Goal: Information Seeking & Learning: Learn about a topic

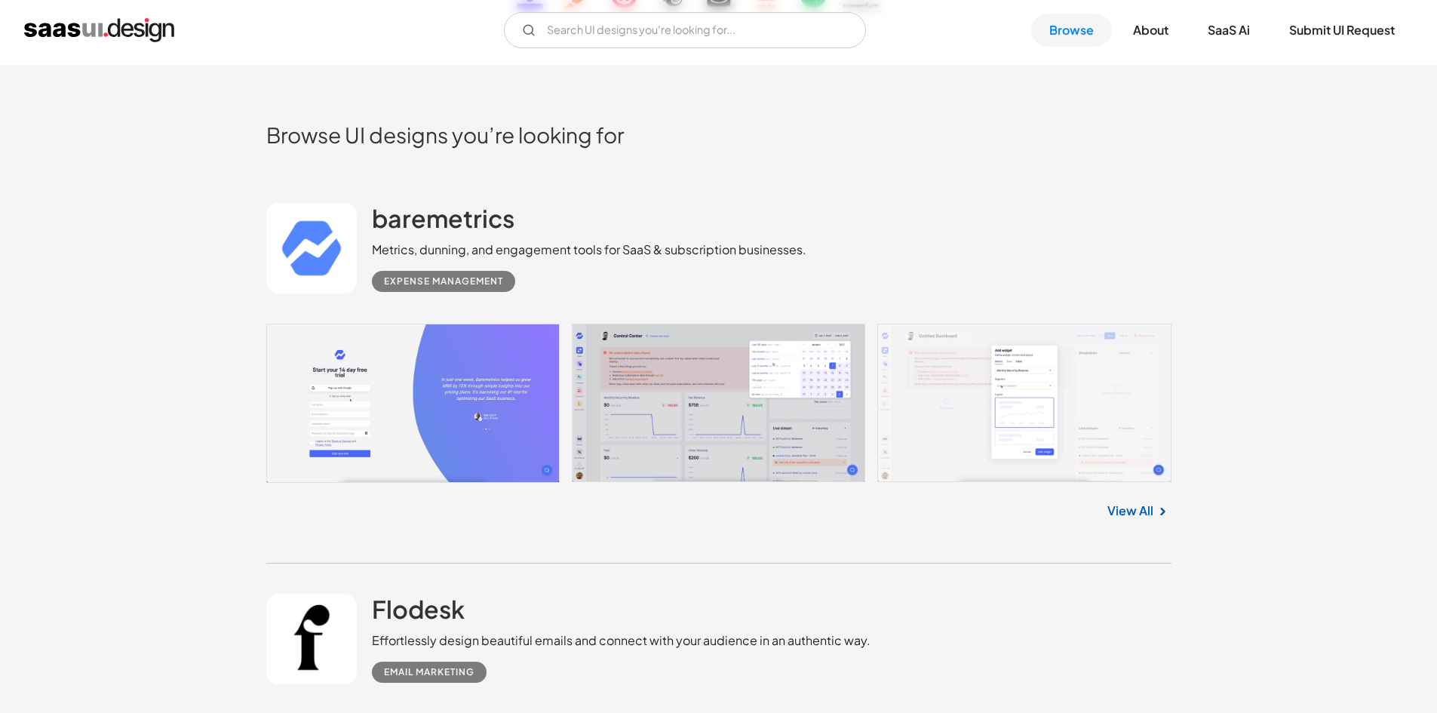
scroll to position [377, 0]
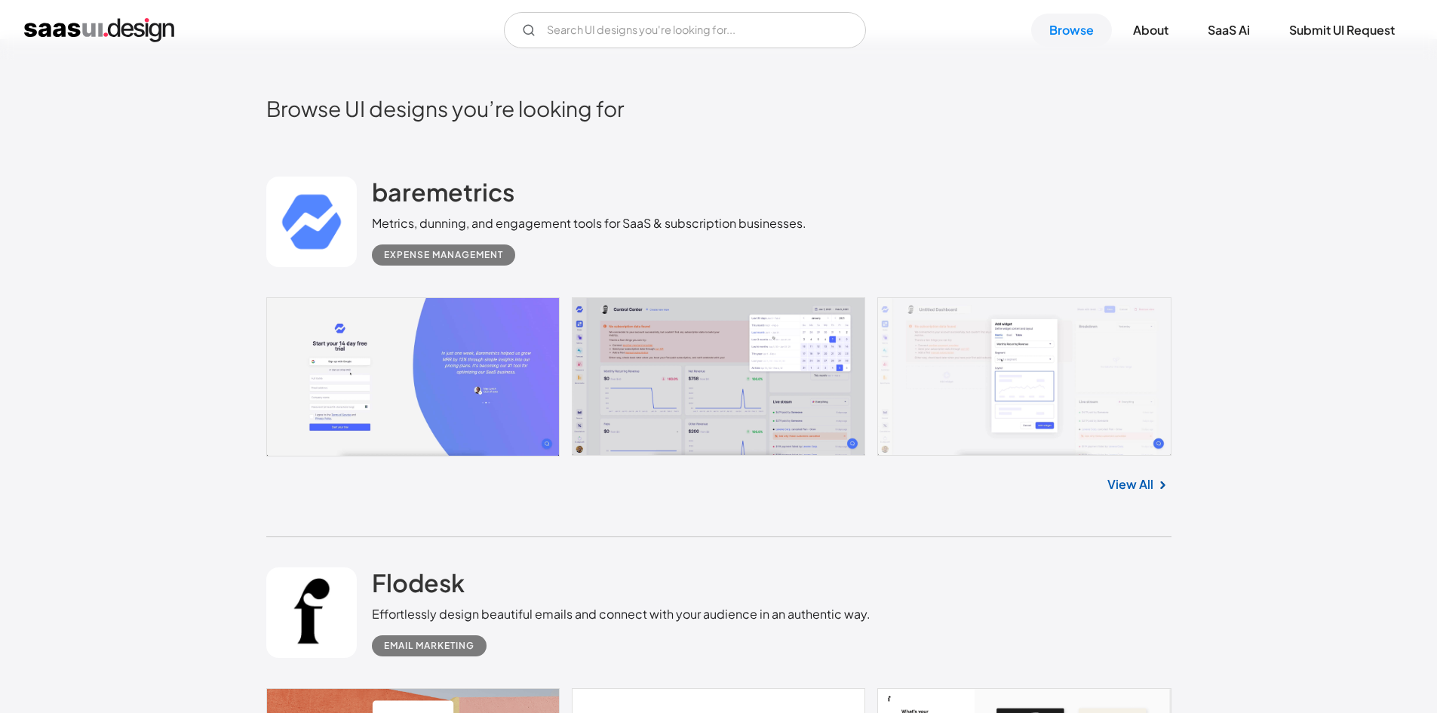
click at [433, 351] on link at bounding box center [718, 376] width 905 height 159
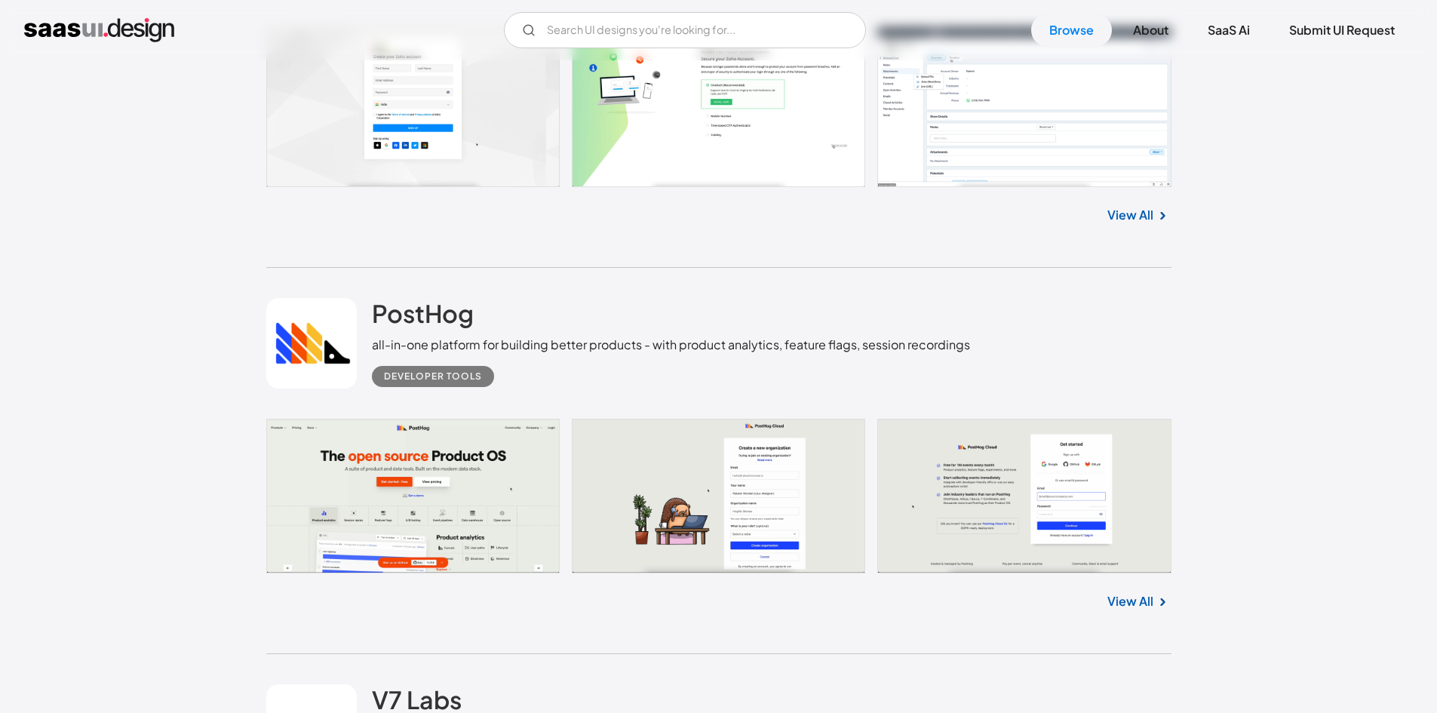
scroll to position [0, 0]
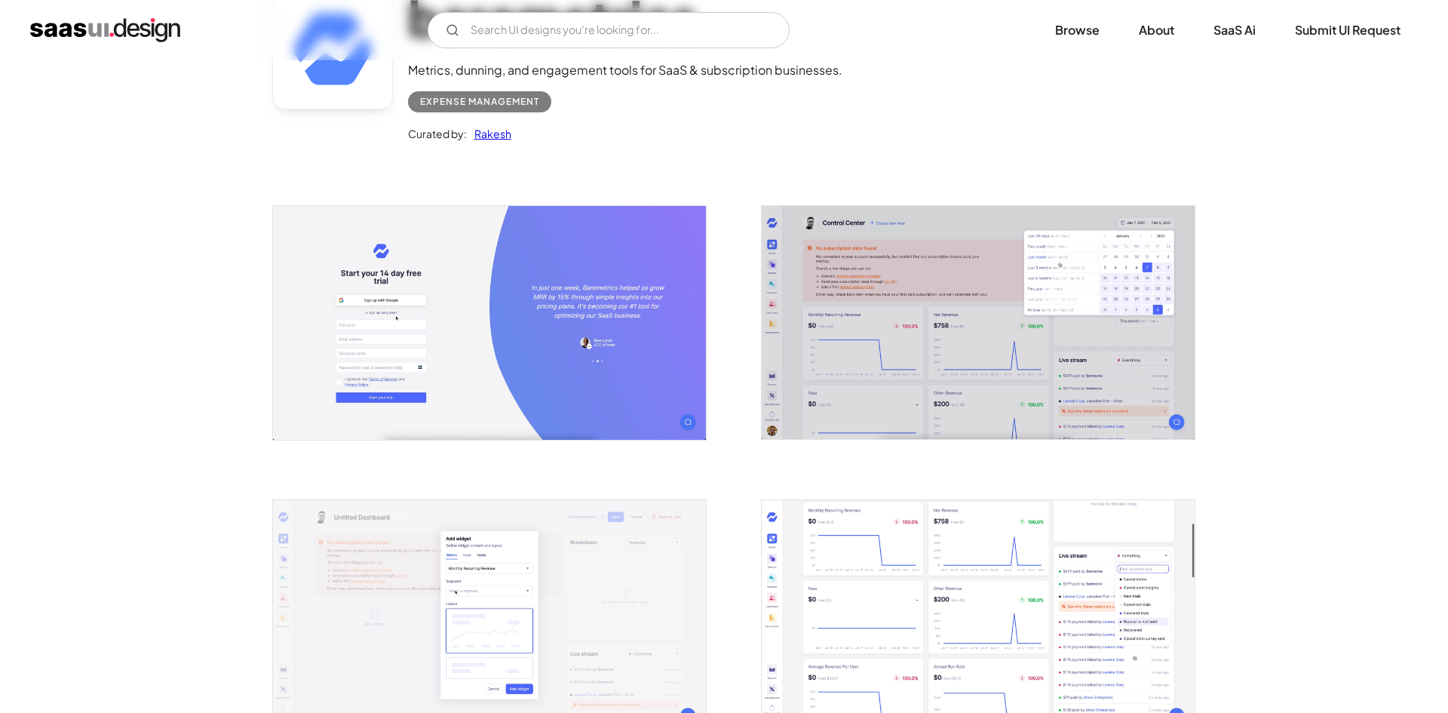
scroll to position [151, 0]
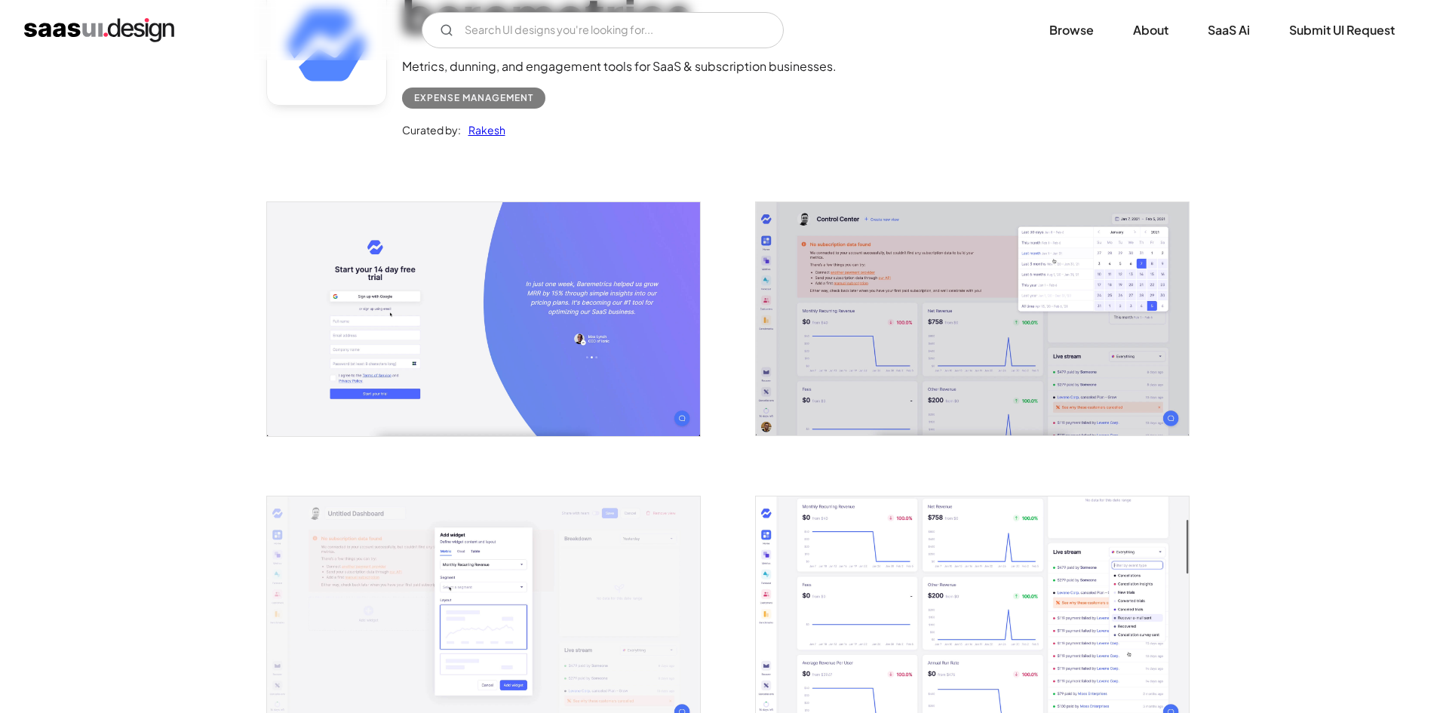
click at [945, 321] on img "open lightbox" at bounding box center [972, 318] width 433 height 233
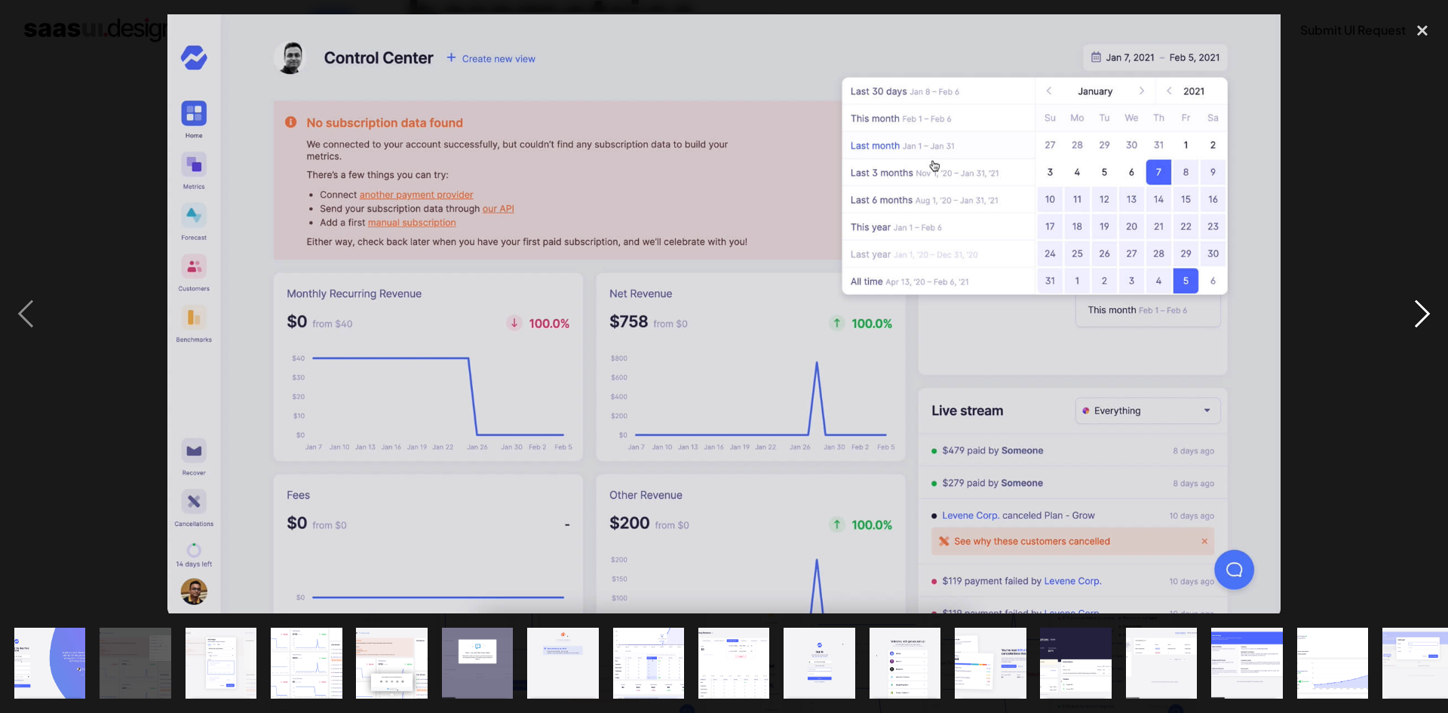
click at [1425, 317] on div "next image" at bounding box center [1422, 313] width 51 height 599
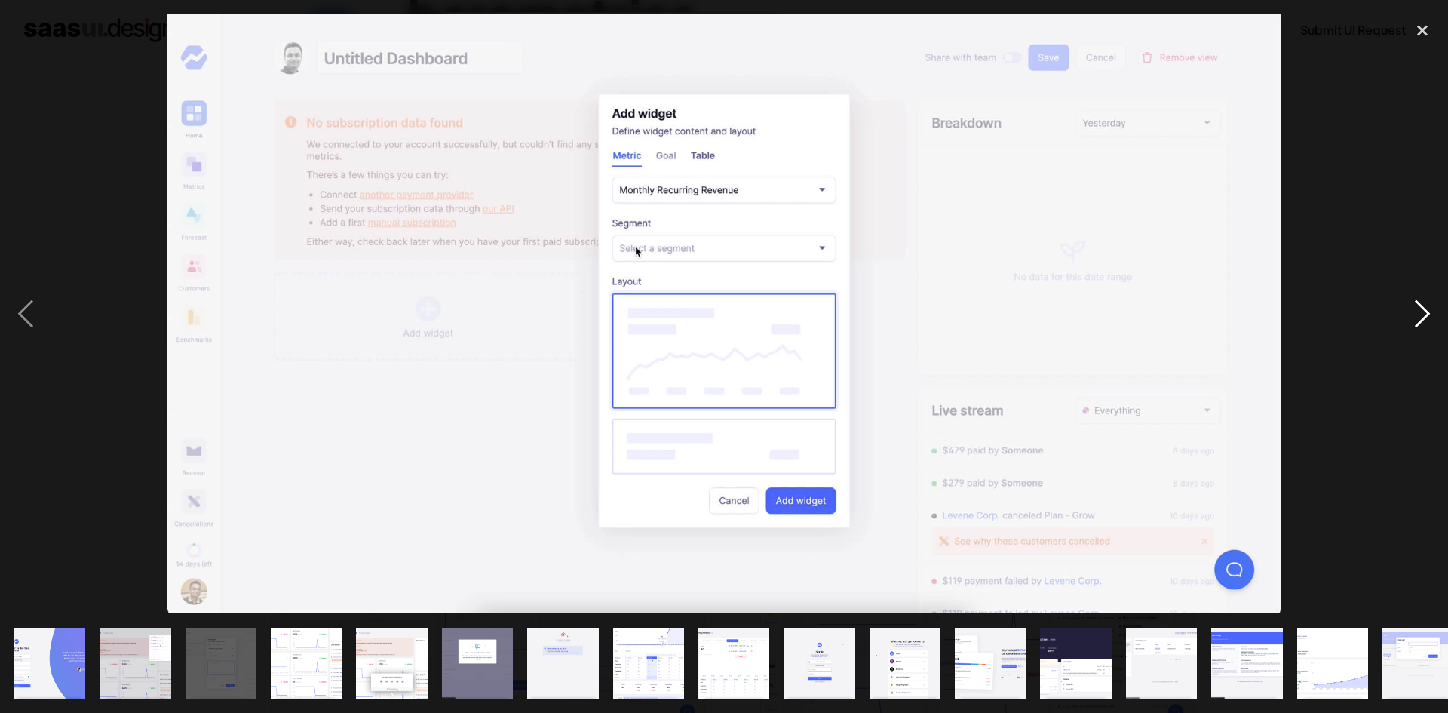
click at [1425, 317] on div "next image" at bounding box center [1422, 313] width 51 height 599
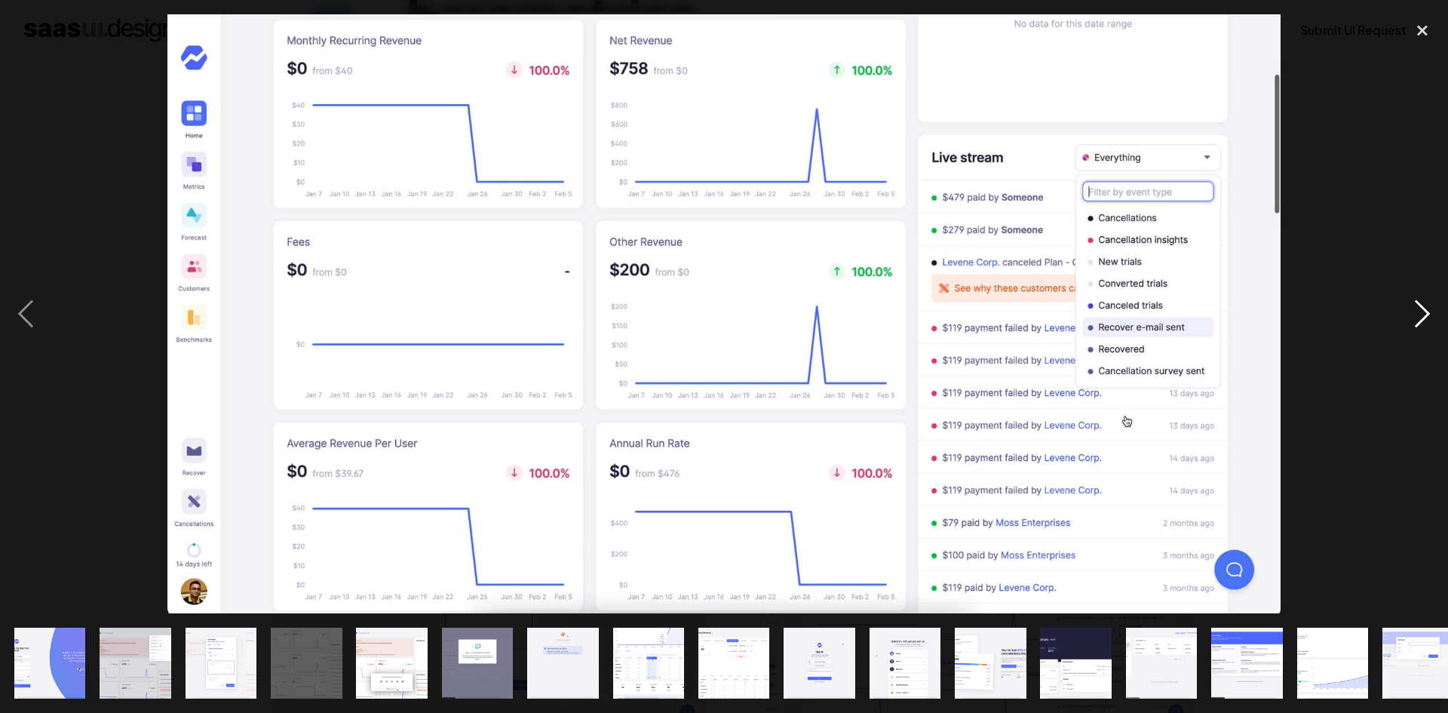
click at [1429, 304] on div "next image" at bounding box center [1422, 313] width 51 height 599
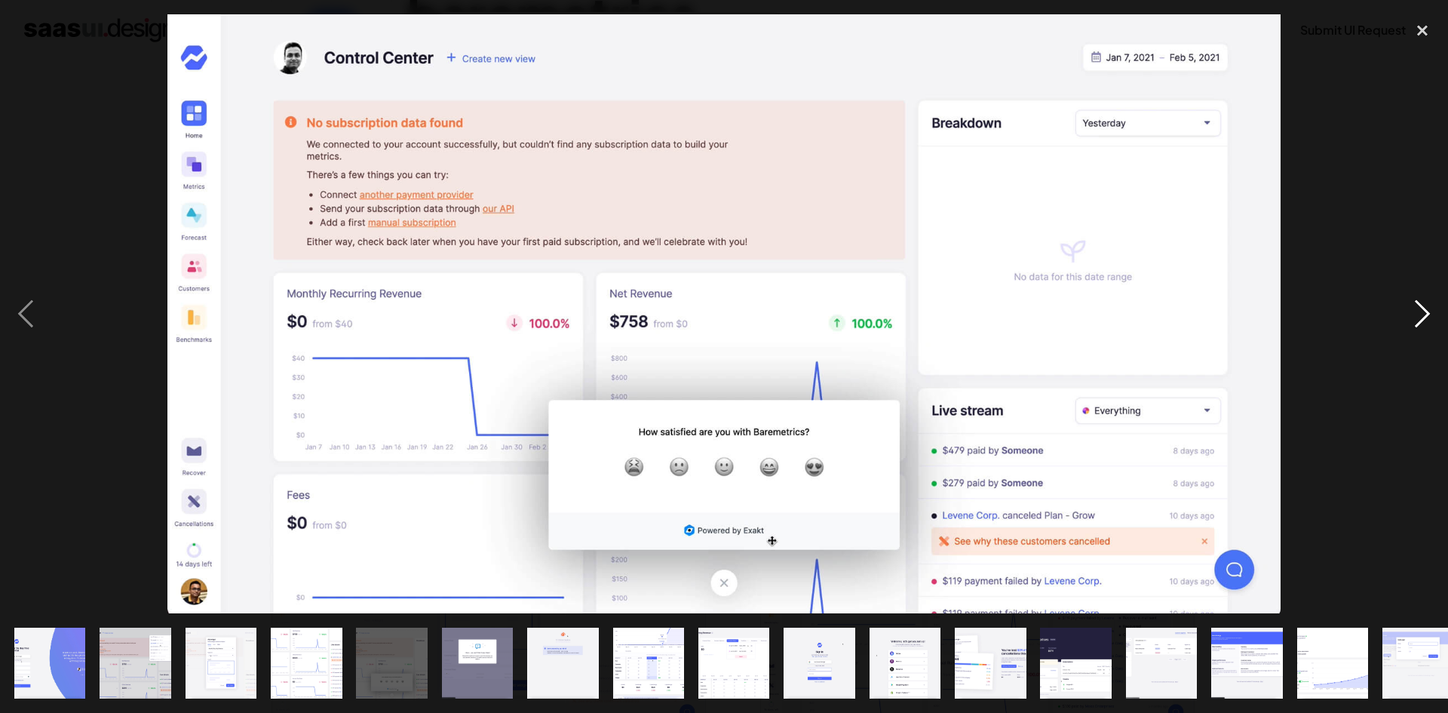
click at [1429, 304] on div "next image" at bounding box center [1422, 313] width 51 height 599
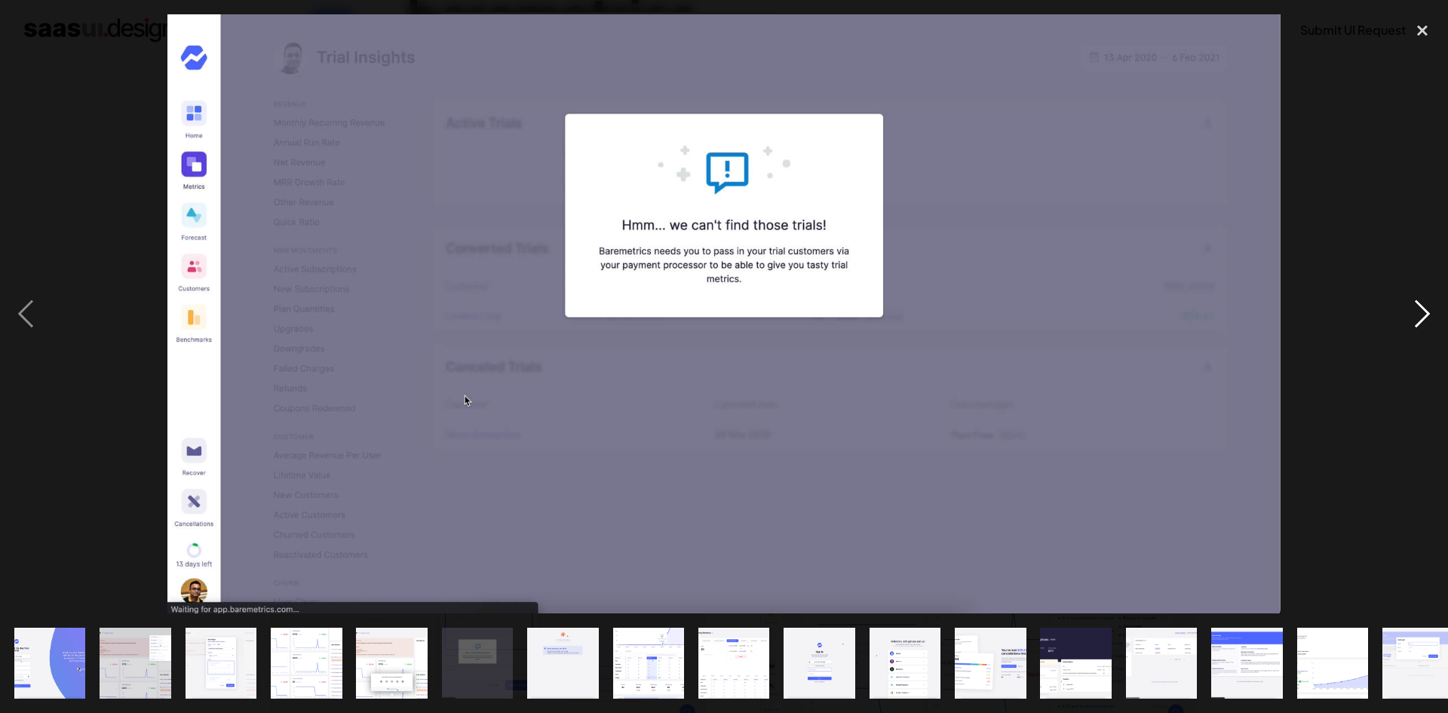
click at [1429, 304] on div "next image" at bounding box center [1422, 313] width 51 height 599
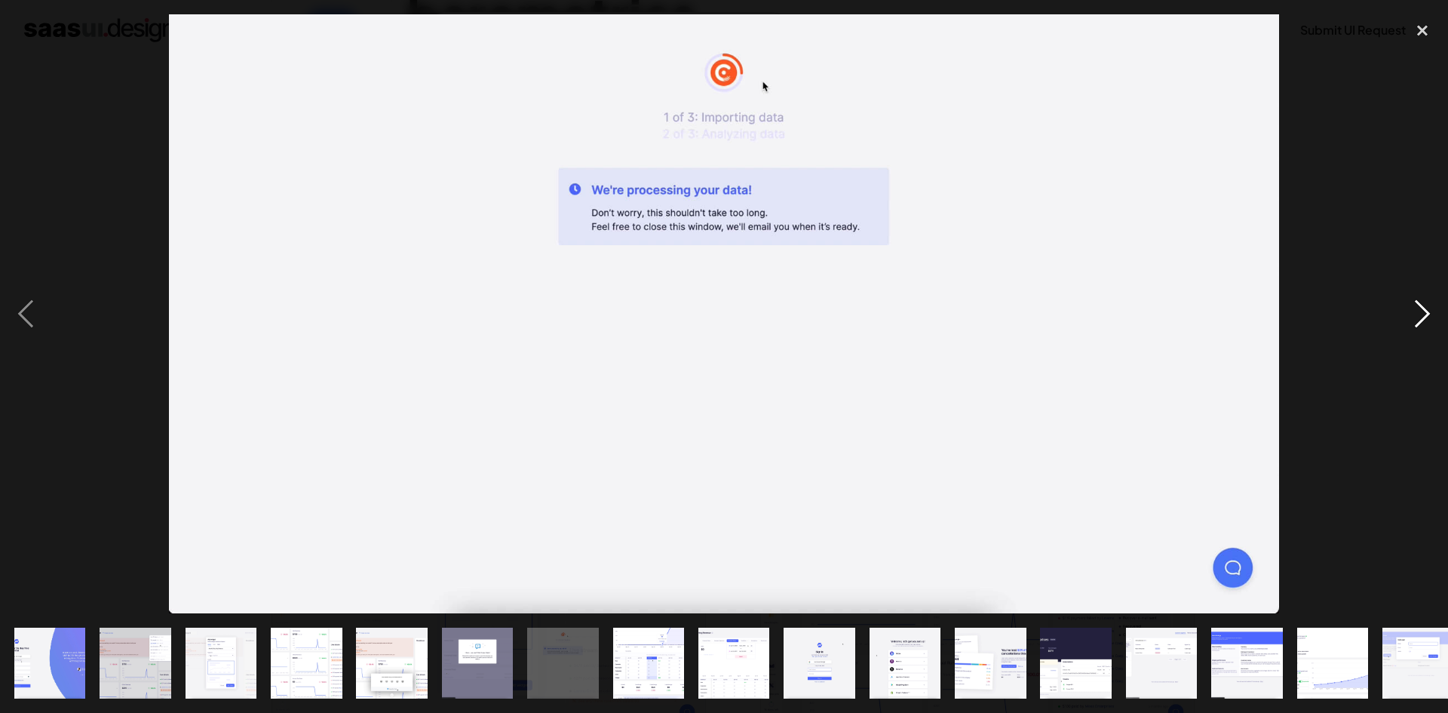
click at [1429, 304] on div "next image" at bounding box center [1422, 313] width 51 height 599
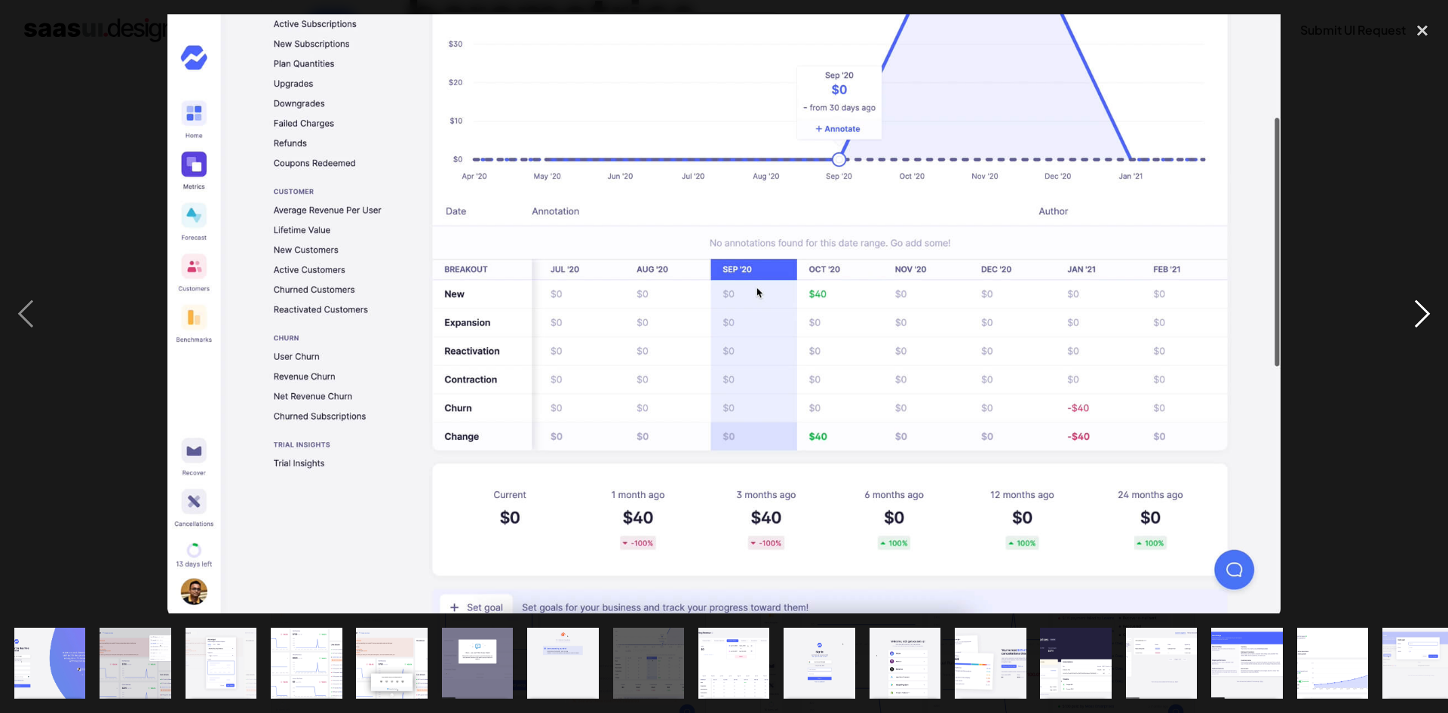
click at [1429, 304] on div "next image" at bounding box center [1422, 313] width 51 height 599
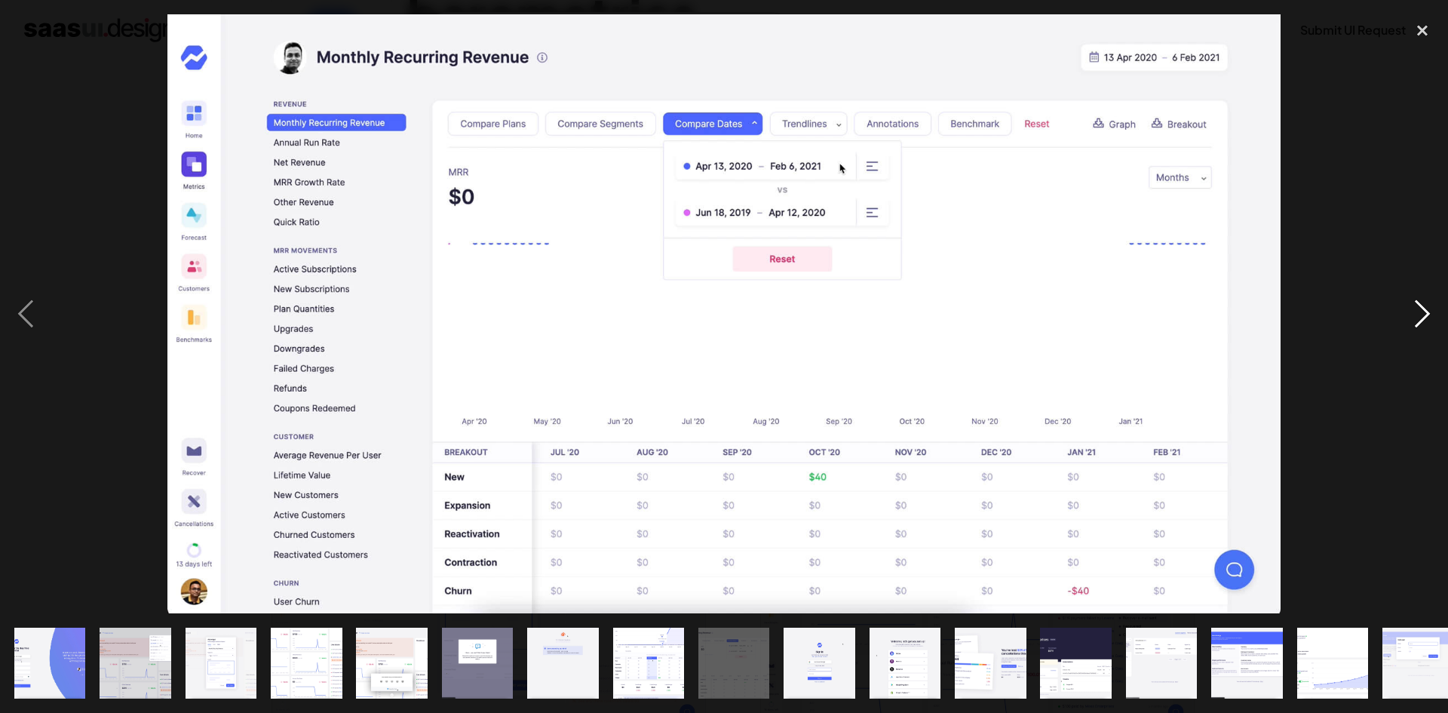
click at [1426, 230] on div "next image" at bounding box center [1422, 313] width 51 height 599
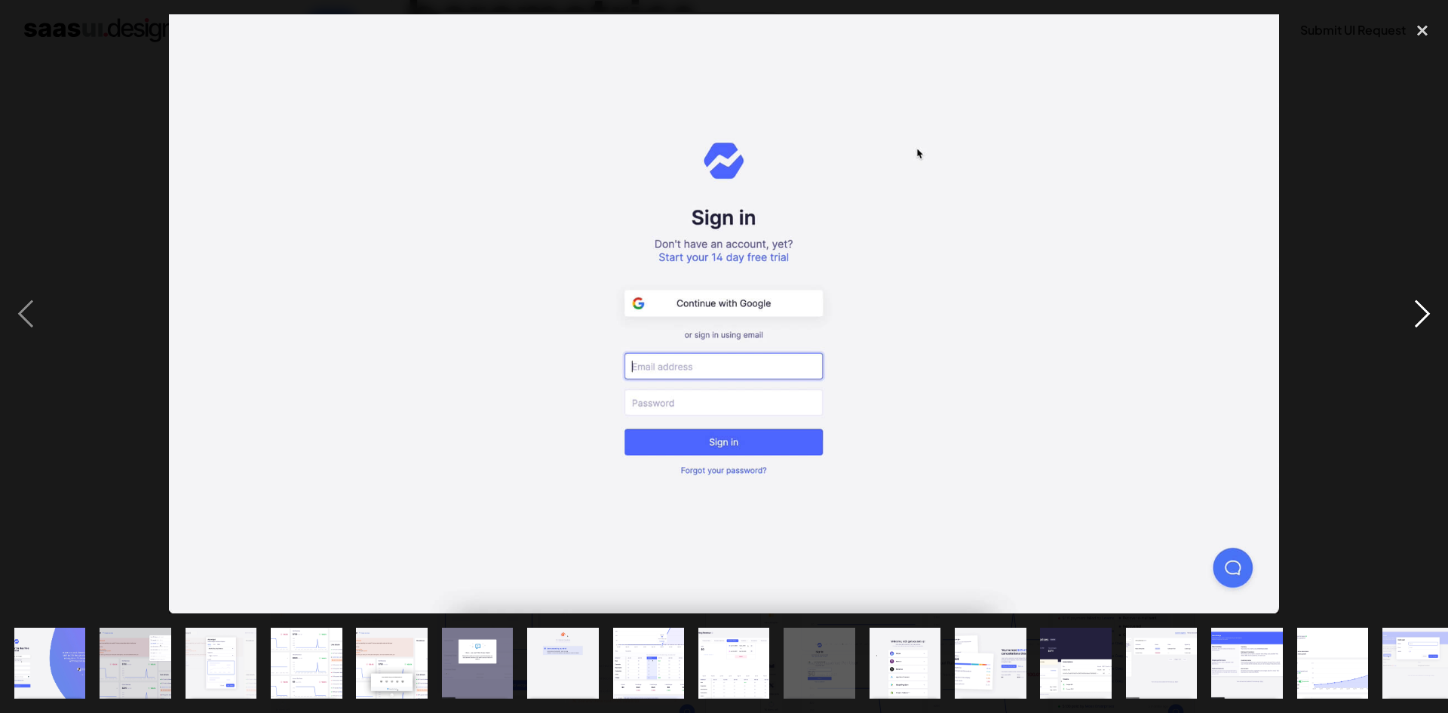
click at [1423, 234] on div "next image" at bounding box center [1422, 313] width 51 height 599
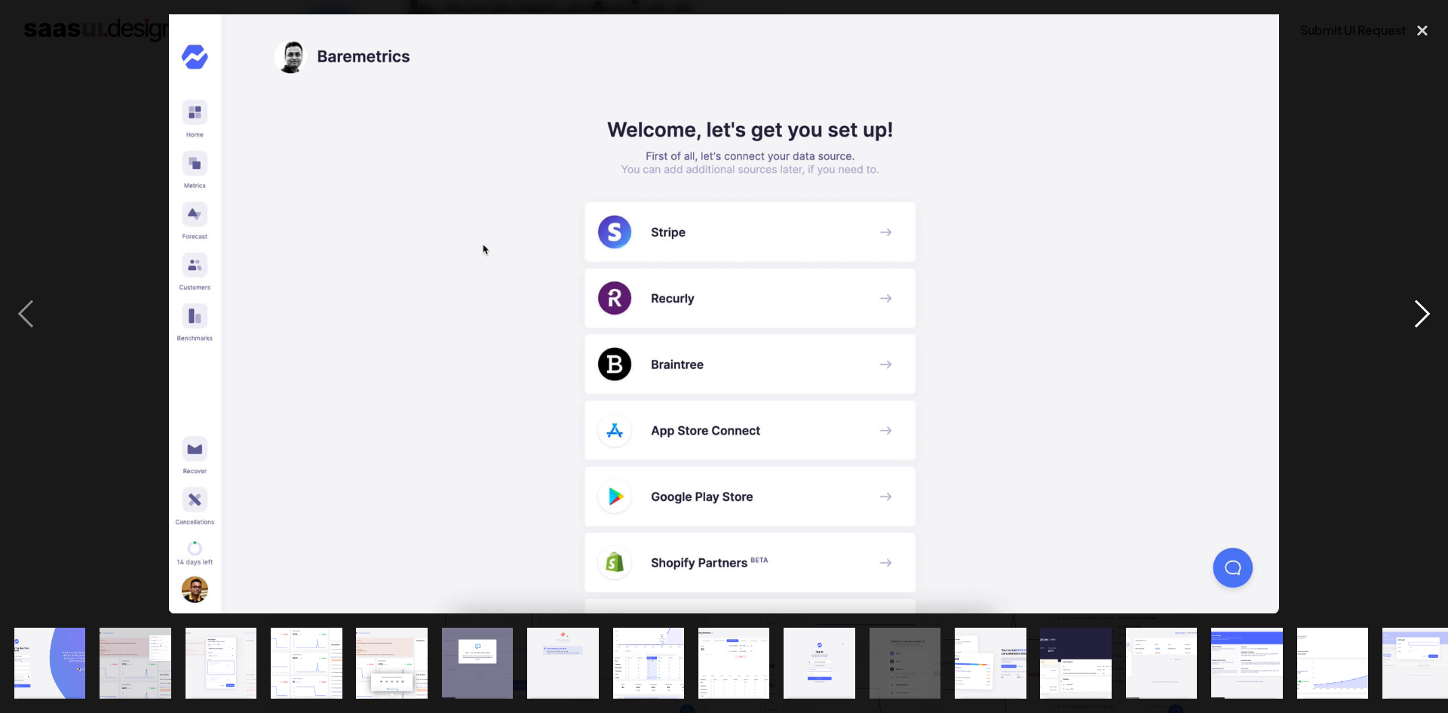
click at [1423, 234] on div "next image" at bounding box center [1422, 313] width 51 height 599
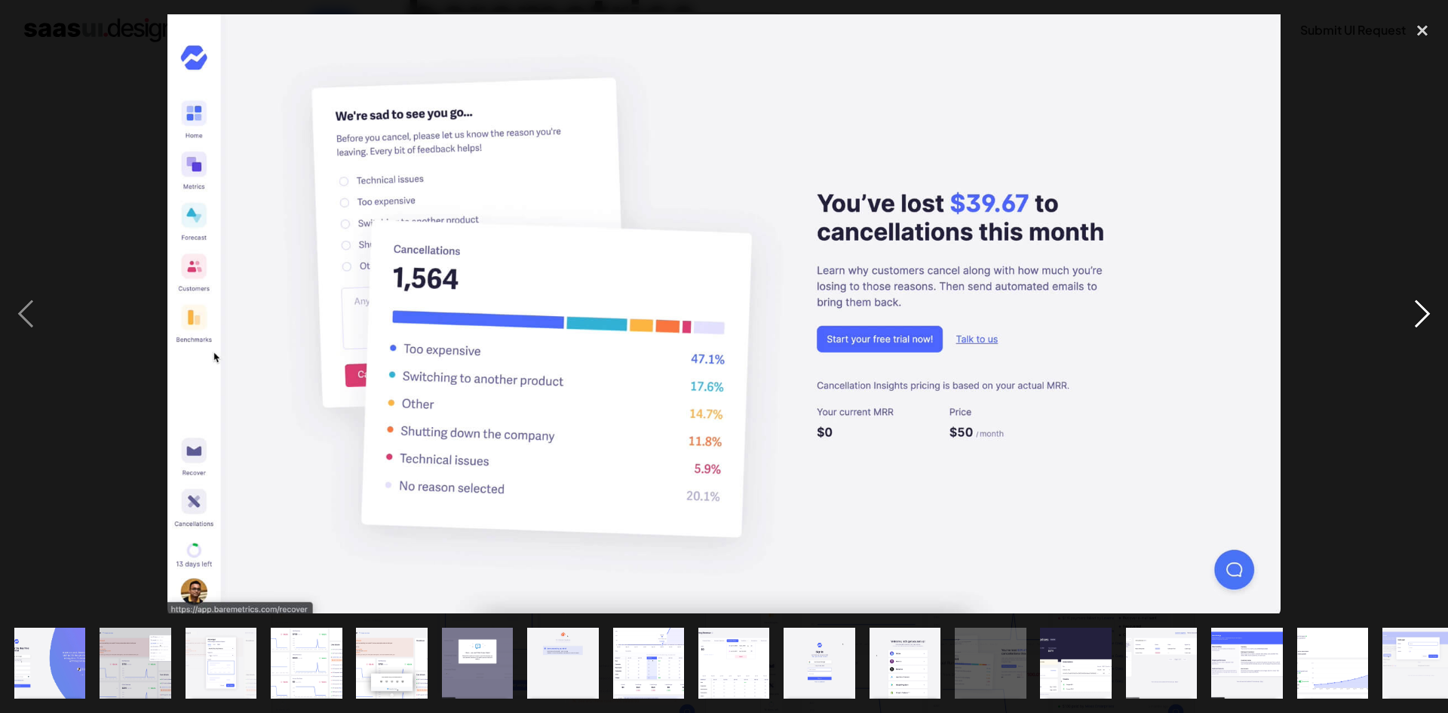
click at [1416, 236] on div "next image" at bounding box center [1422, 313] width 51 height 599
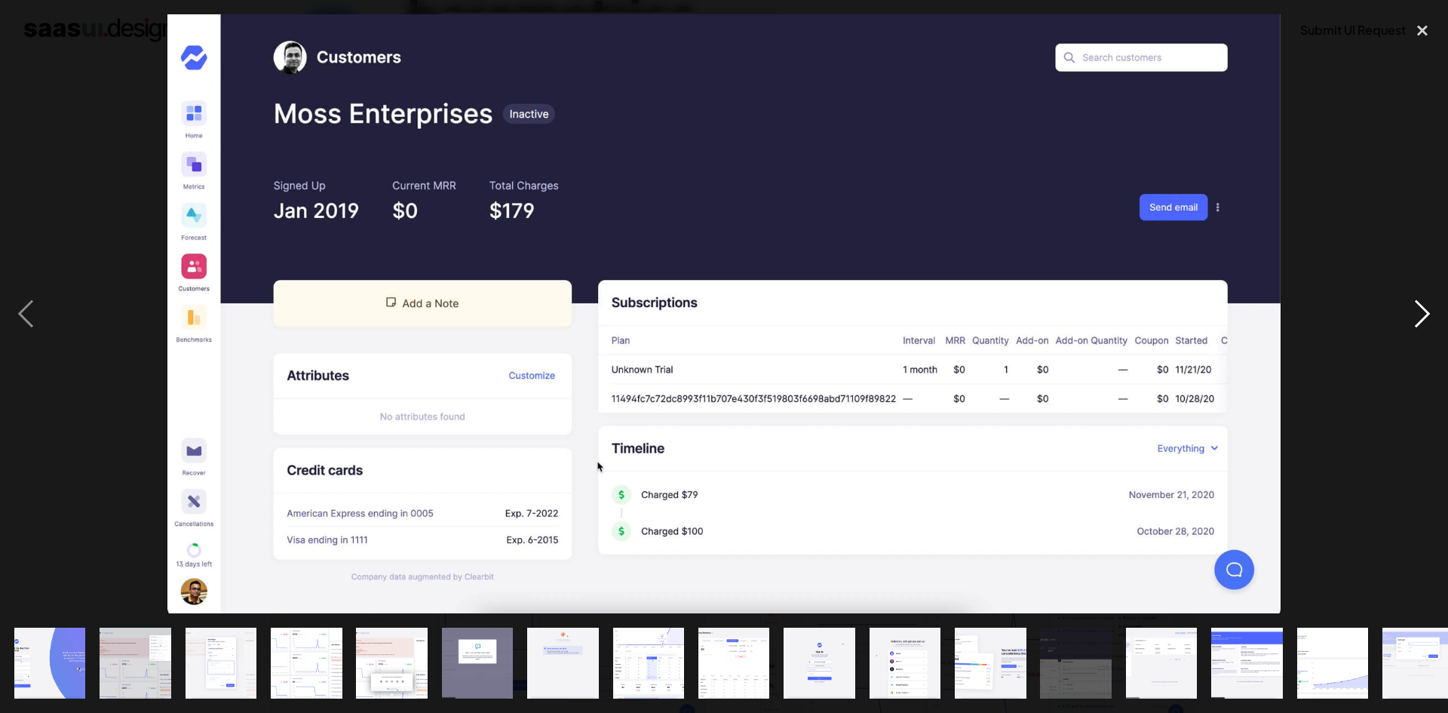
click at [1416, 236] on div "next image" at bounding box center [1422, 313] width 51 height 599
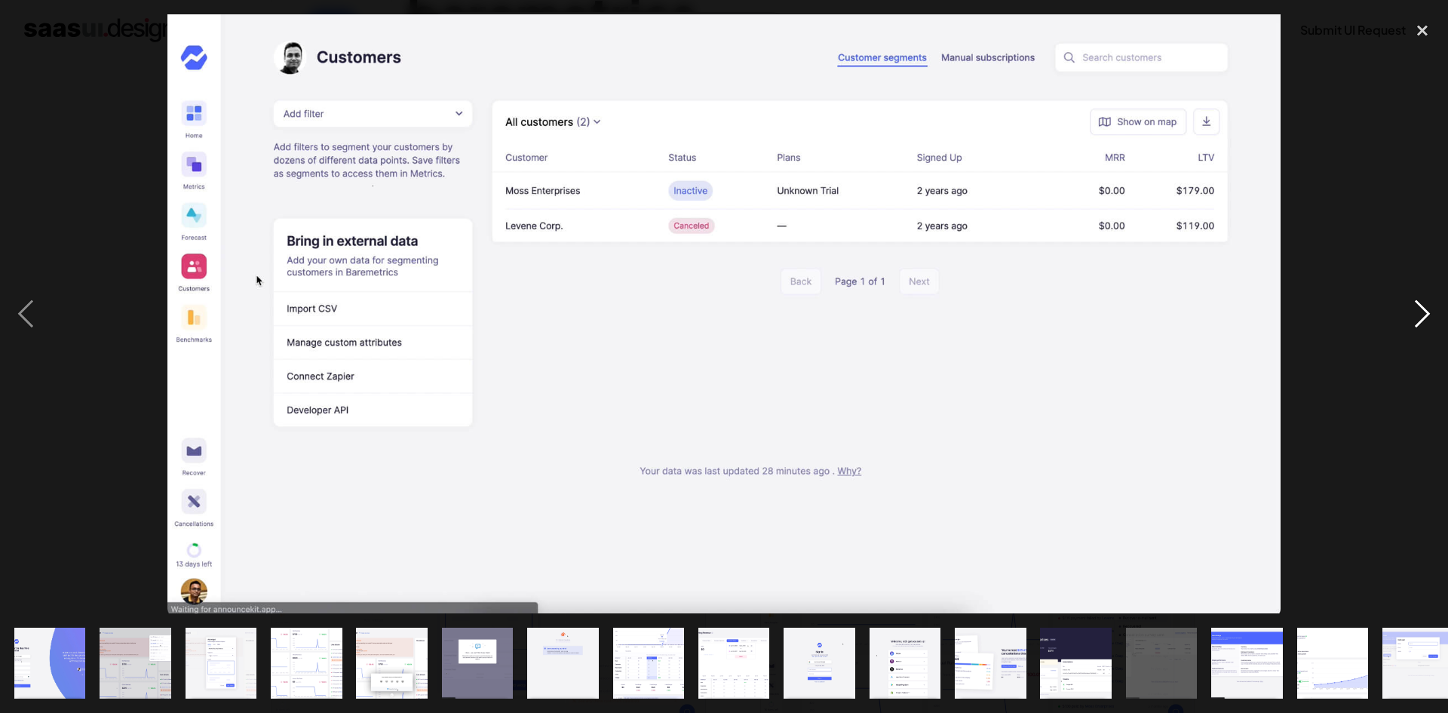
click at [1416, 236] on div "next image" at bounding box center [1422, 313] width 51 height 599
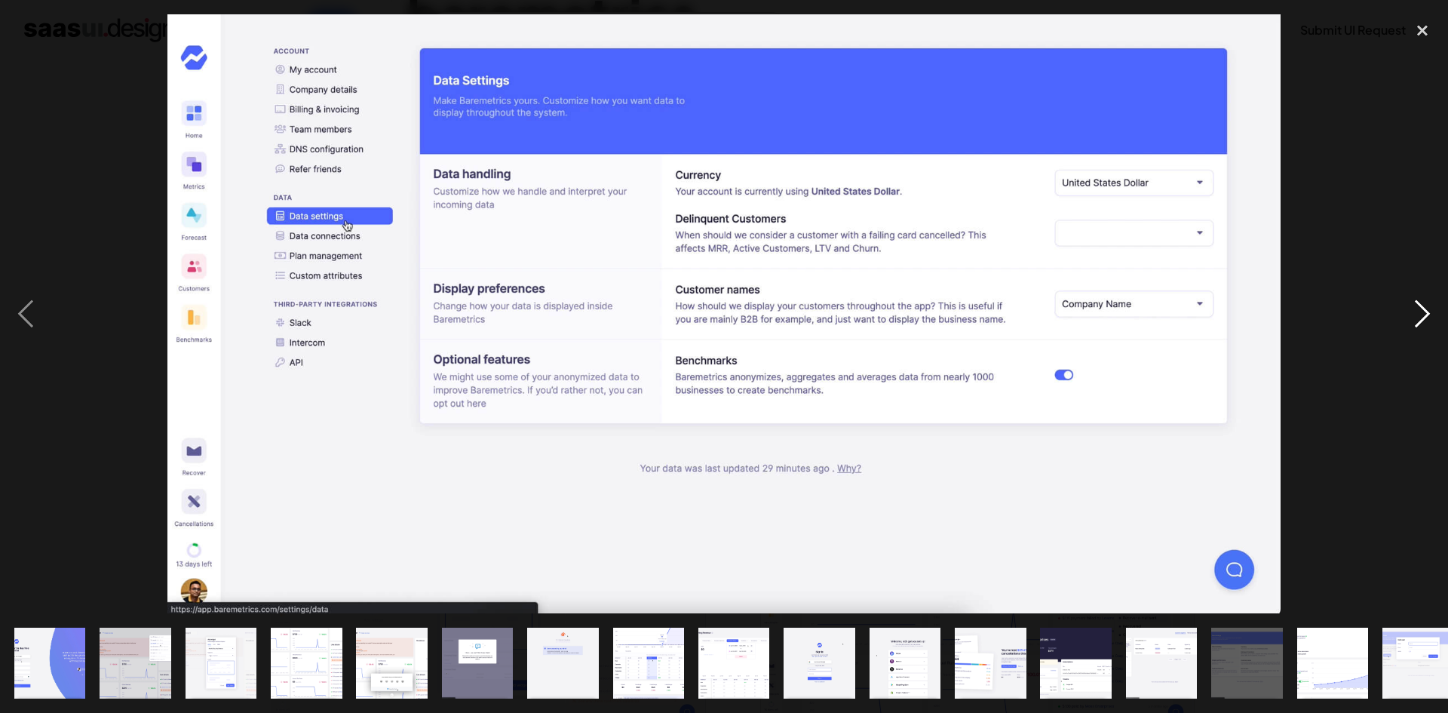
click at [1416, 236] on div "next image" at bounding box center [1422, 313] width 51 height 599
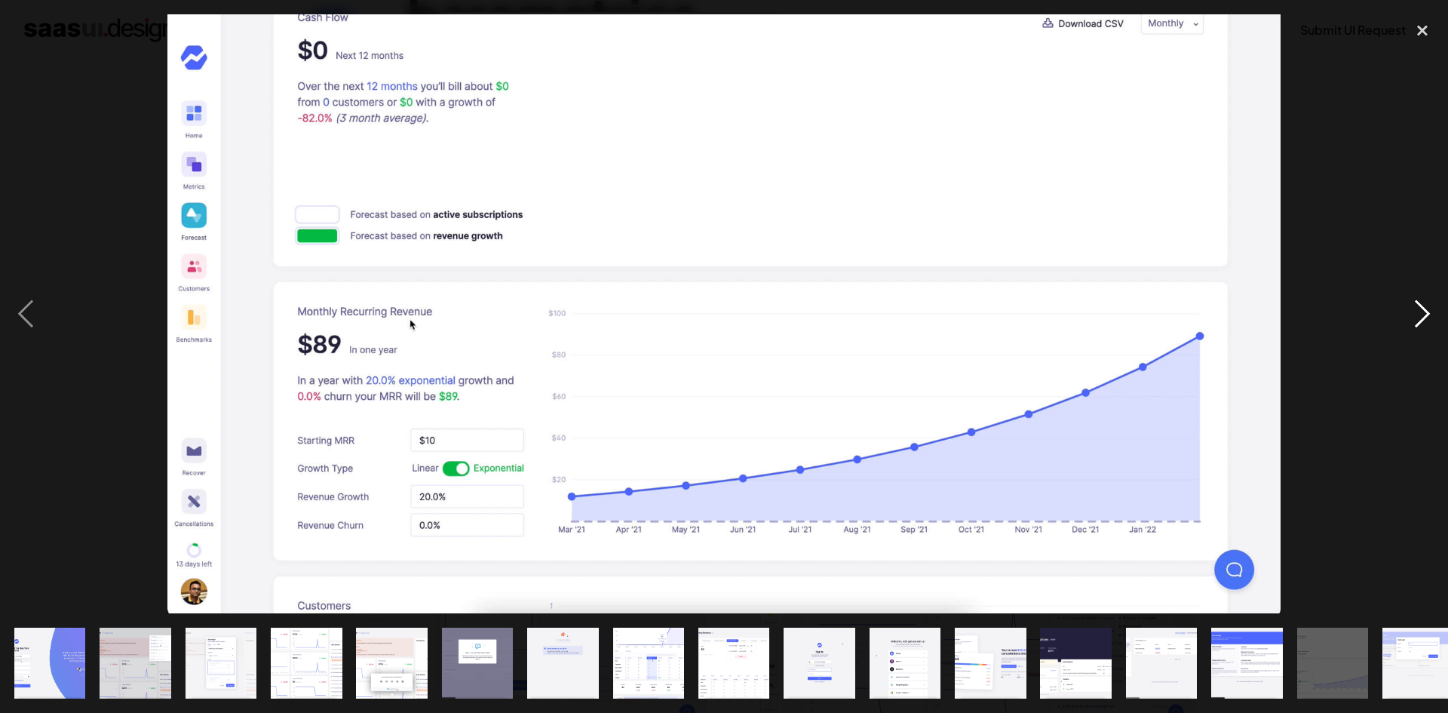
click at [1416, 236] on div "next image" at bounding box center [1422, 313] width 51 height 599
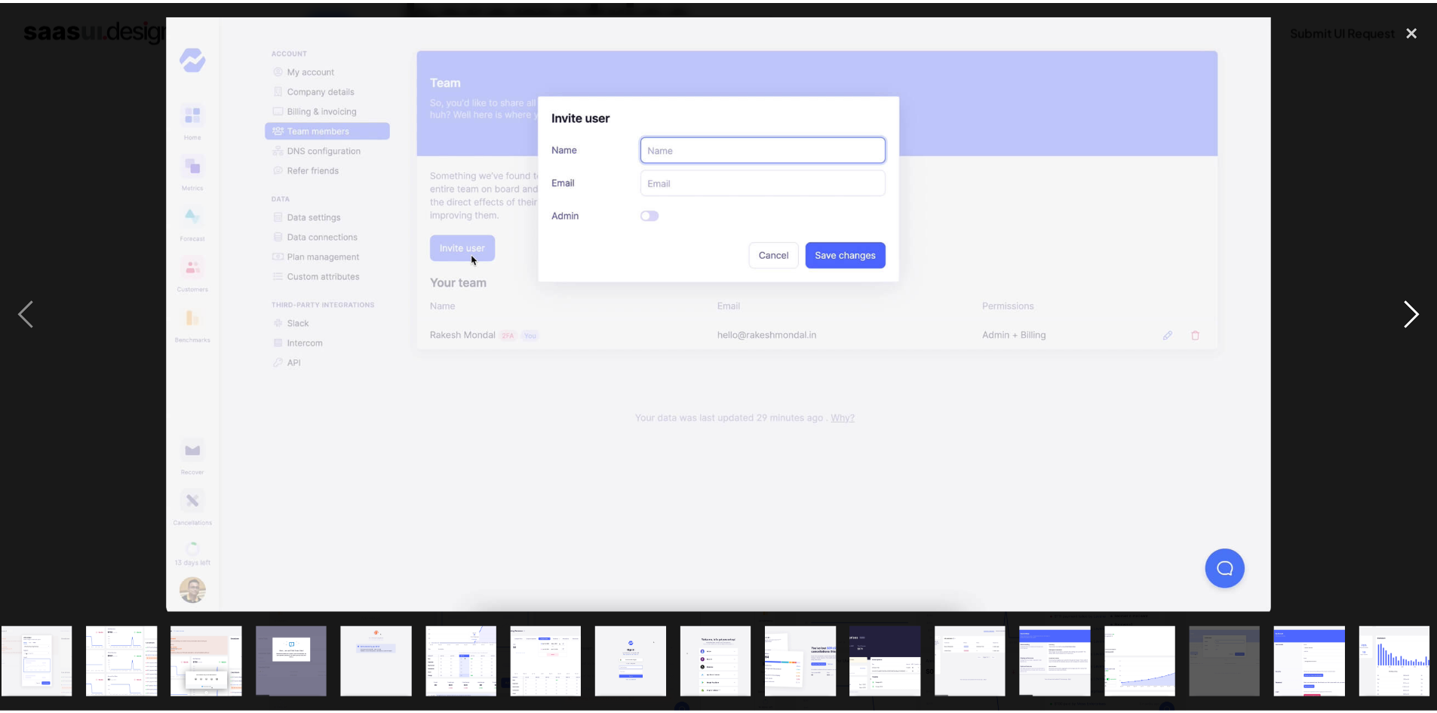
scroll to position [0, 191]
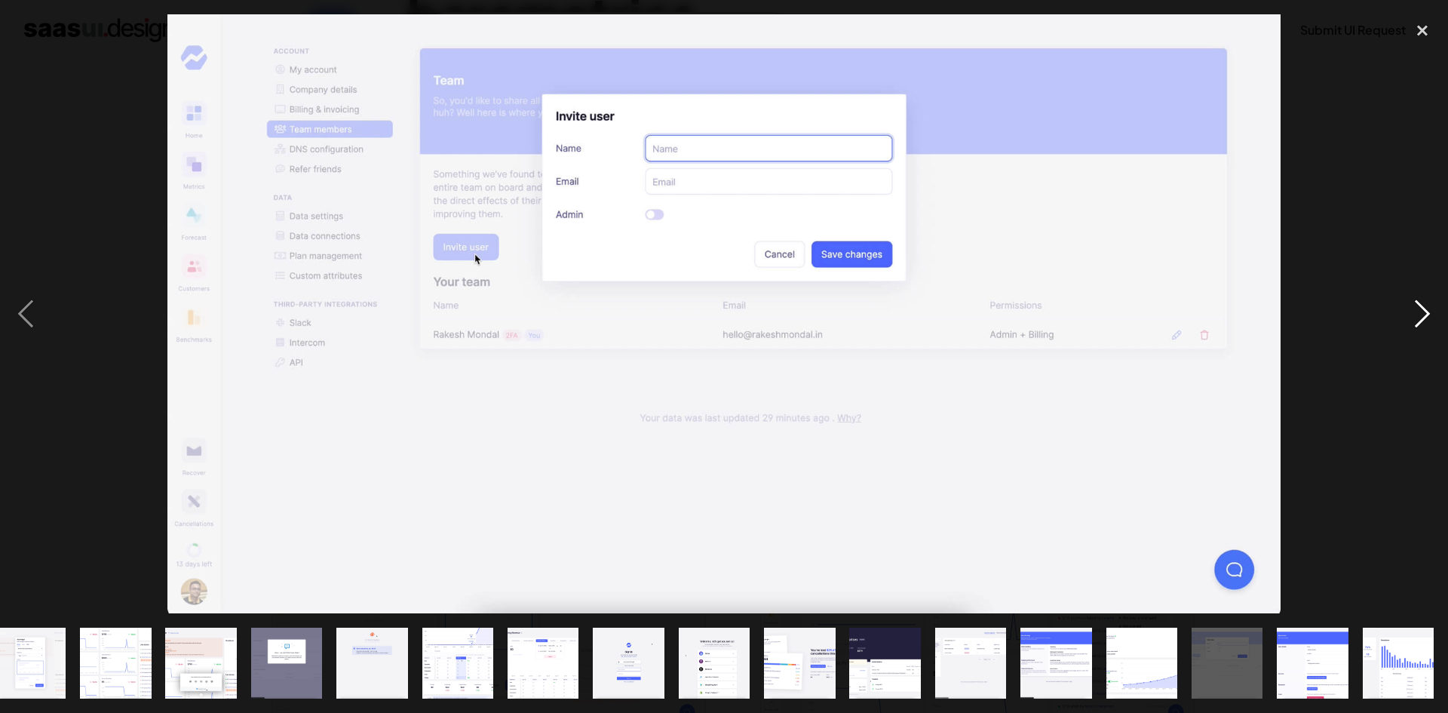
click at [1408, 240] on div "next image" at bounding box center [1422, 313] width 51 height 599
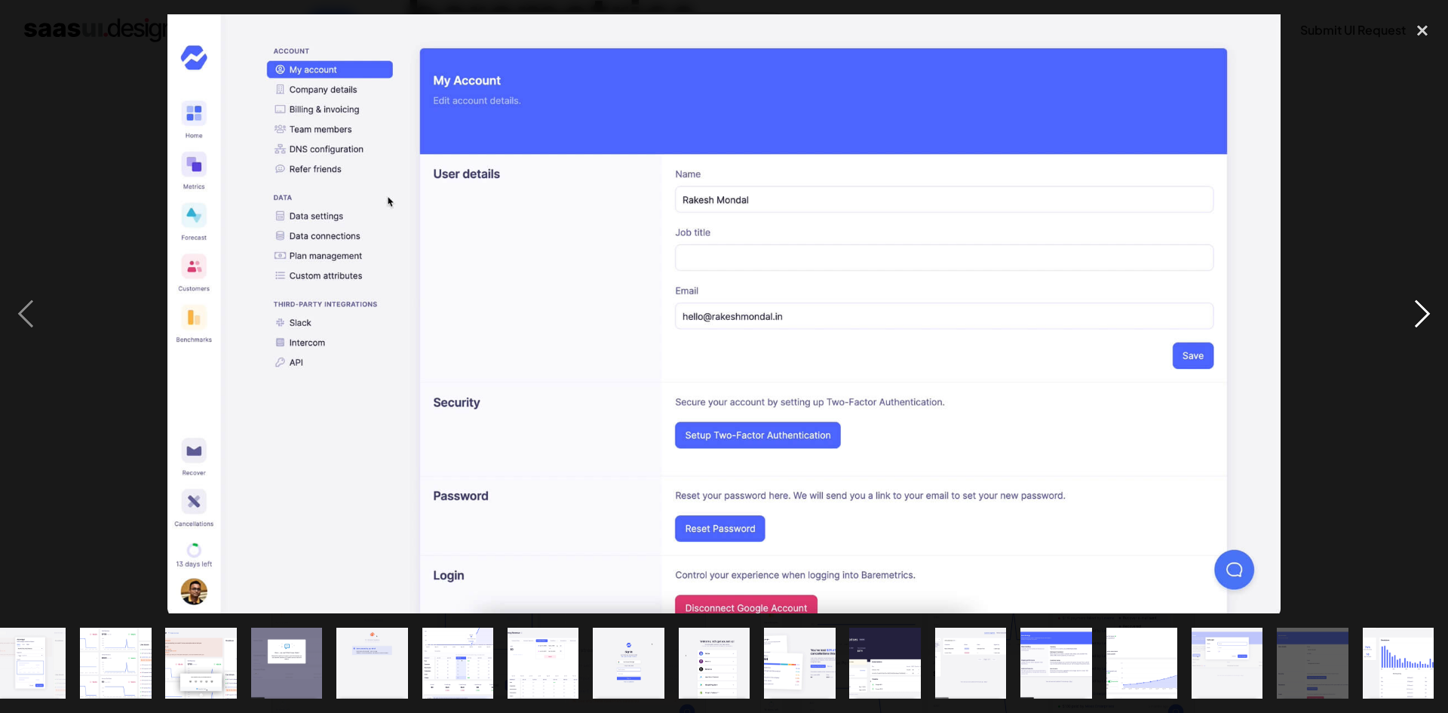
click at [1408, 240] on div "next image" at bounding box center [1422, 313] width 51 height 599
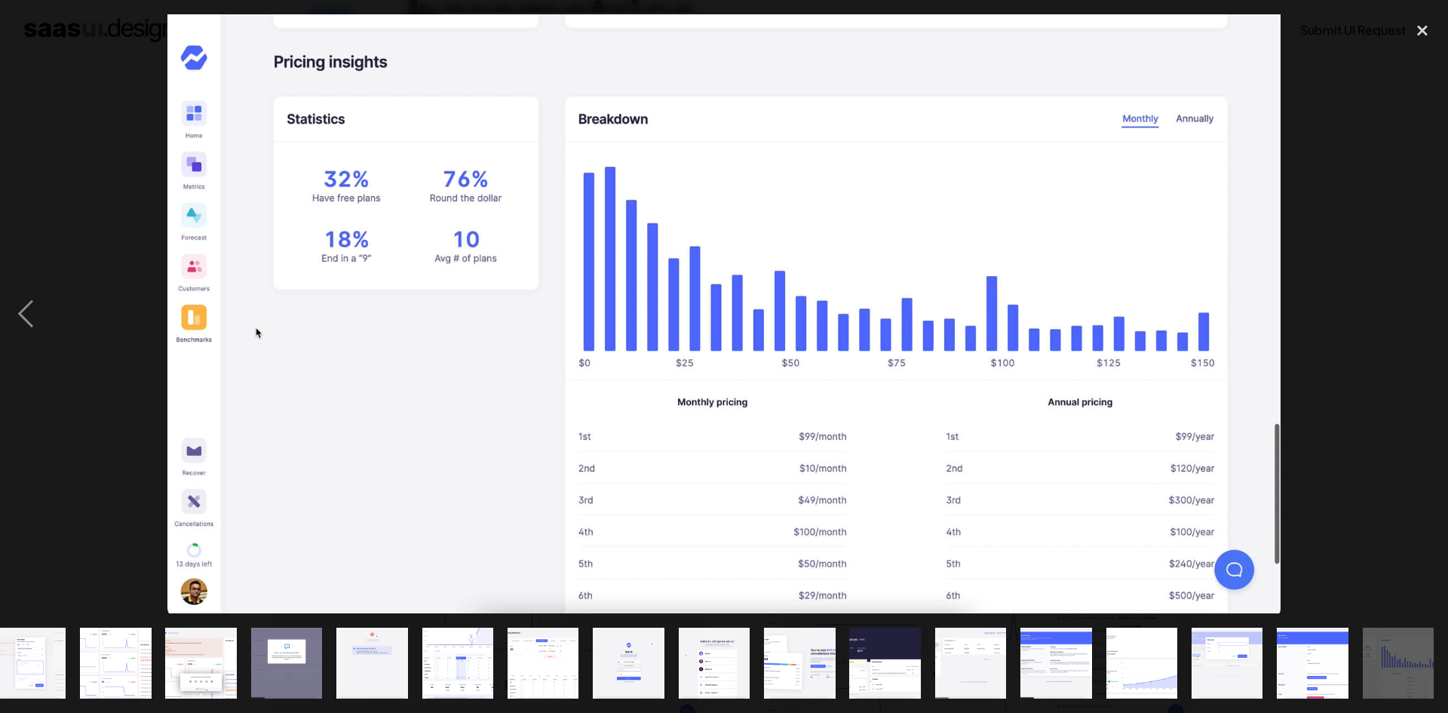
click at [1394, 281] on div at bounding box center [724, 313] width 1448 height 599
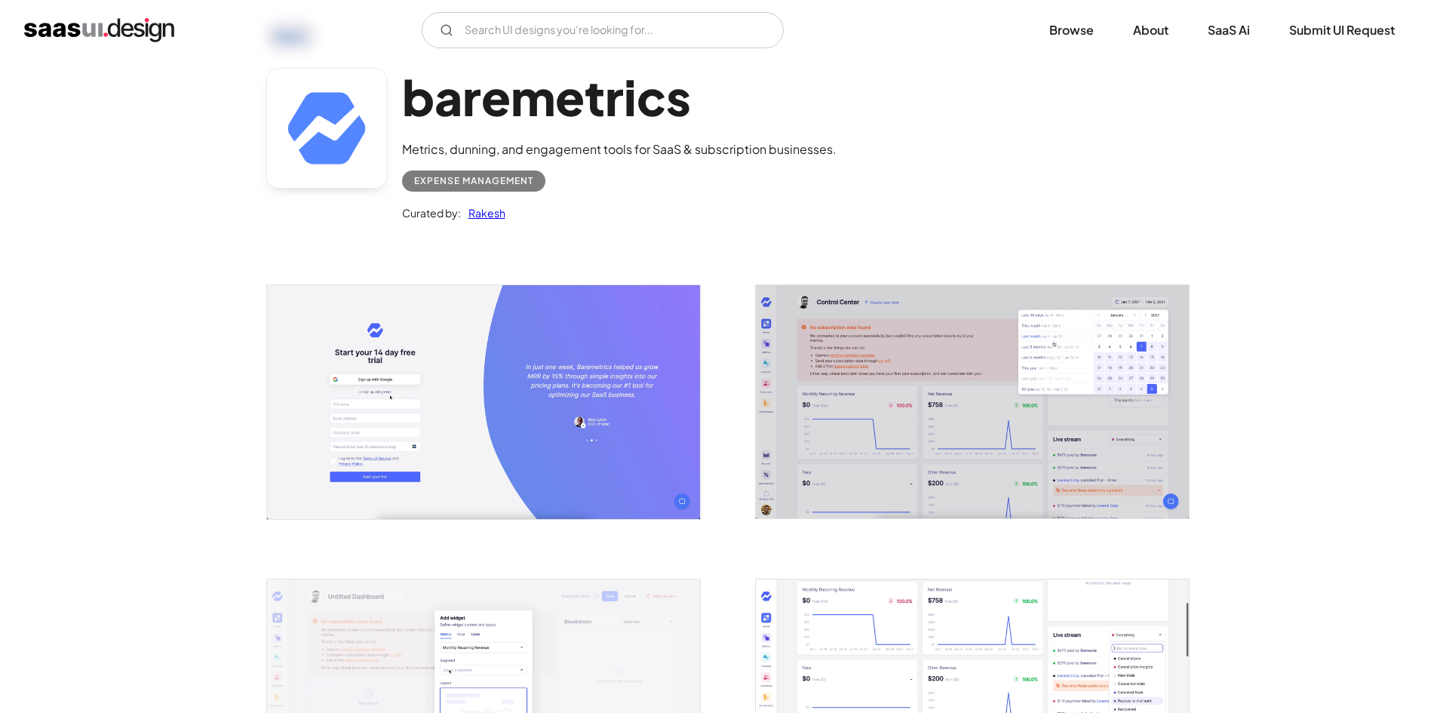
scroll to position [0, 0]
